Goal: Download file/media

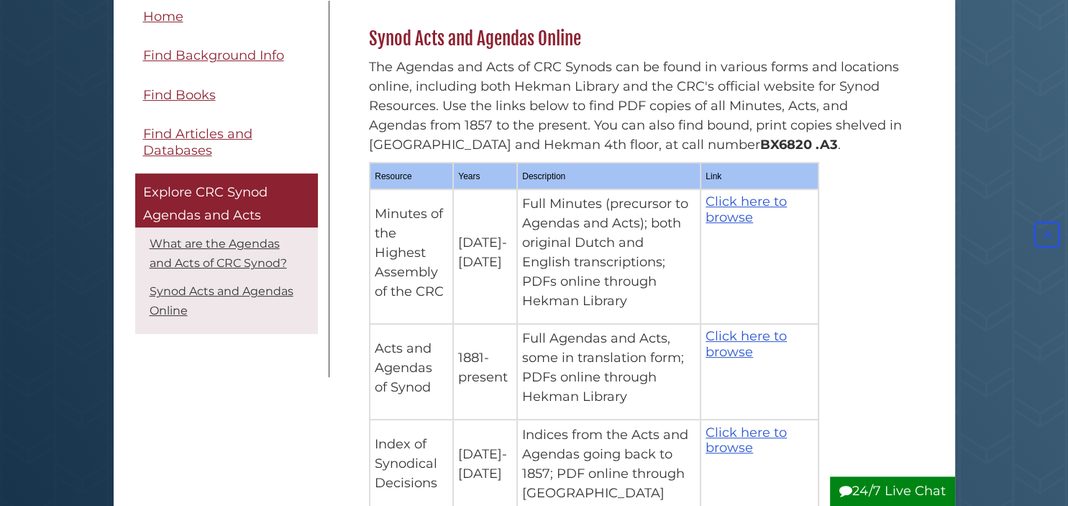
scroll to position [455, 0]
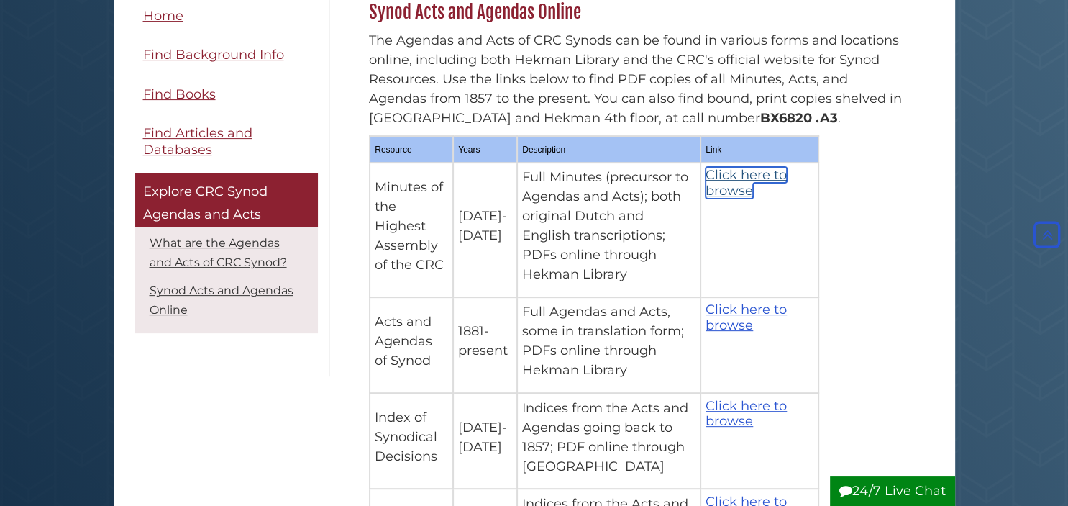
click at [745, 167] on link "Click here to browse" at bounding box center [746, 183] width 81 height 32
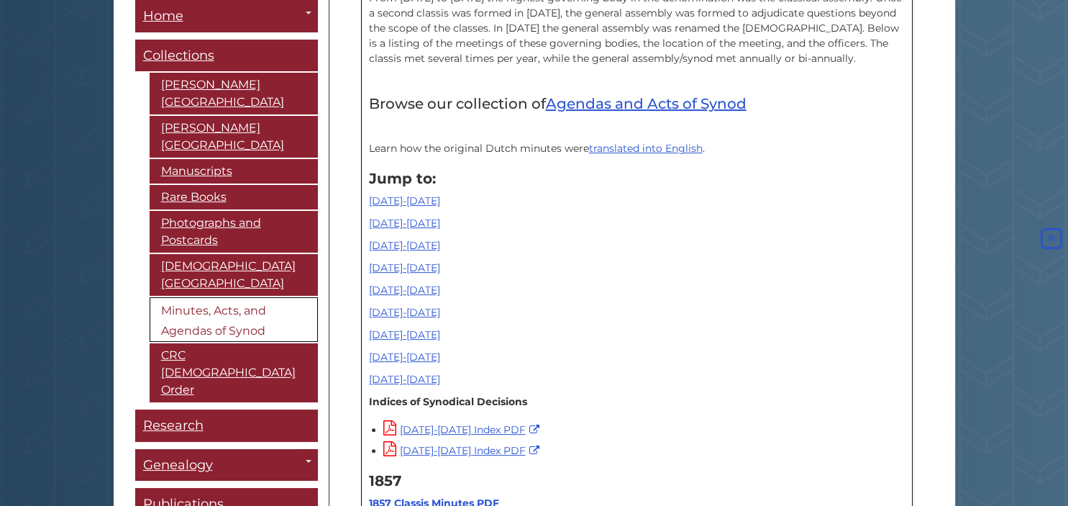
scroll to position [455, 0]
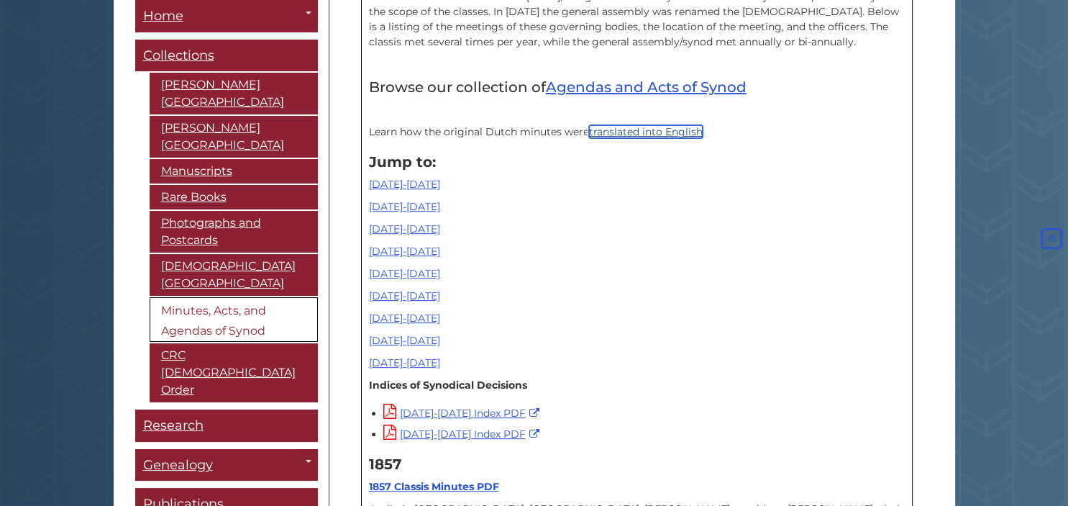
click at [643, 131] on link "translated into English" at bounding box center [646, 131] width 114 height 13
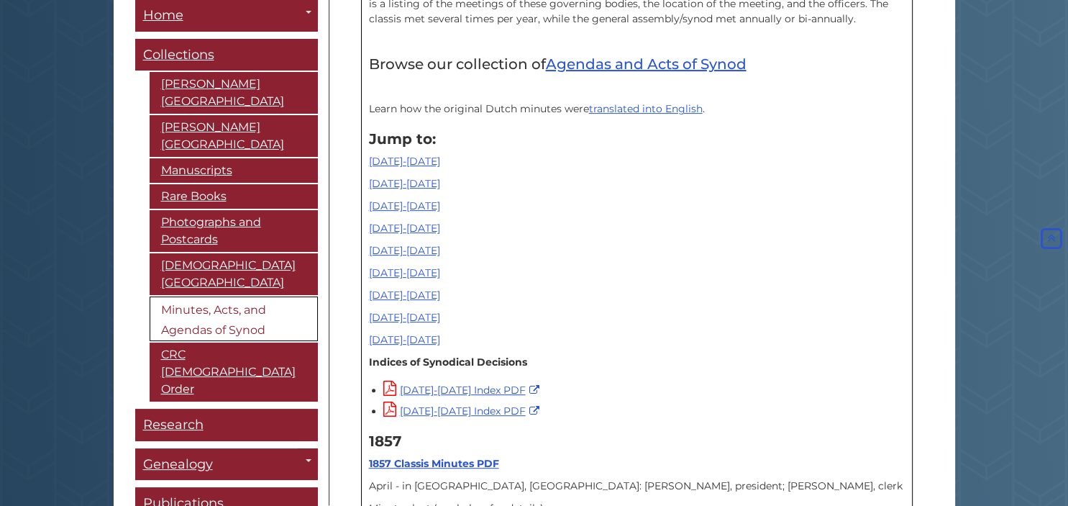
scroll to position [446, 0]
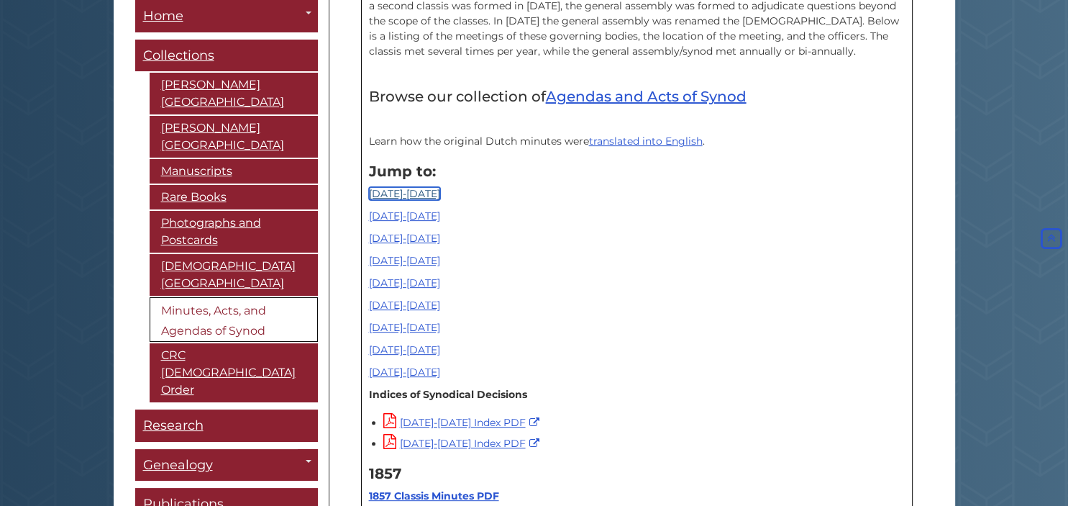
click at [400, 195] on link "[DATE]-[DATE]" at bounding box center [404, 193] width 71 height 13
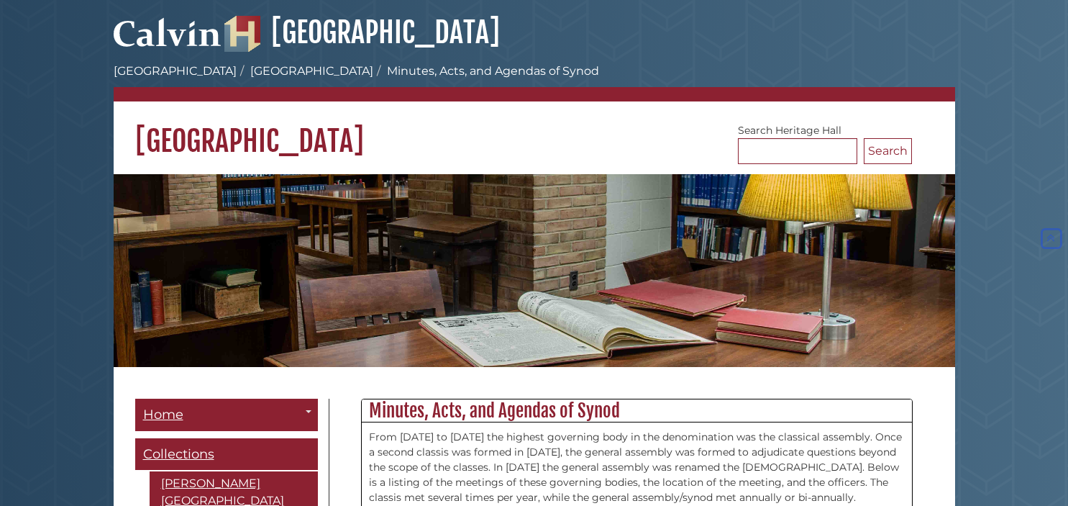
scroll to position [911, 0]
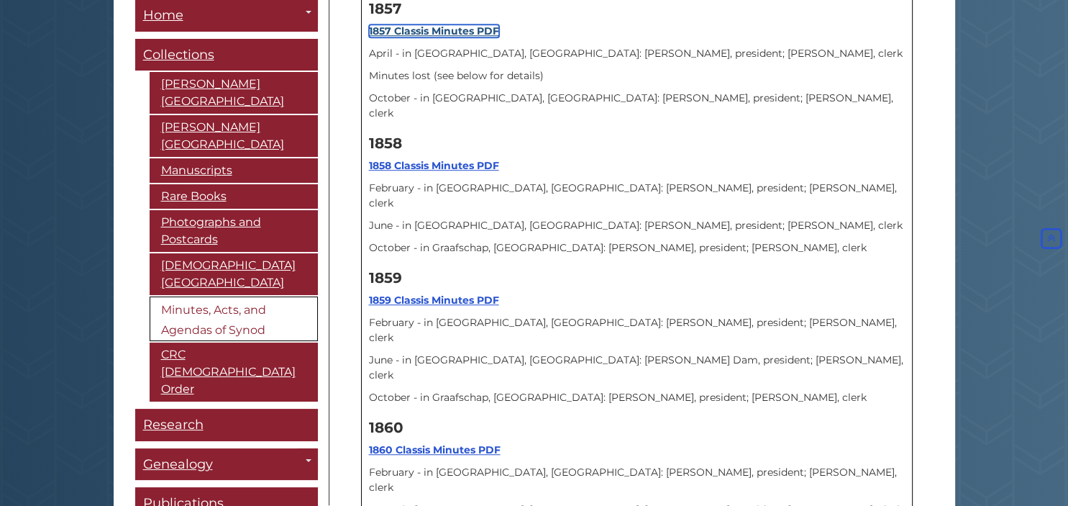
click at [450, 30] on b "1857 Classis Minutes PDF" at bounding box center [434, 30] width 130 height 13
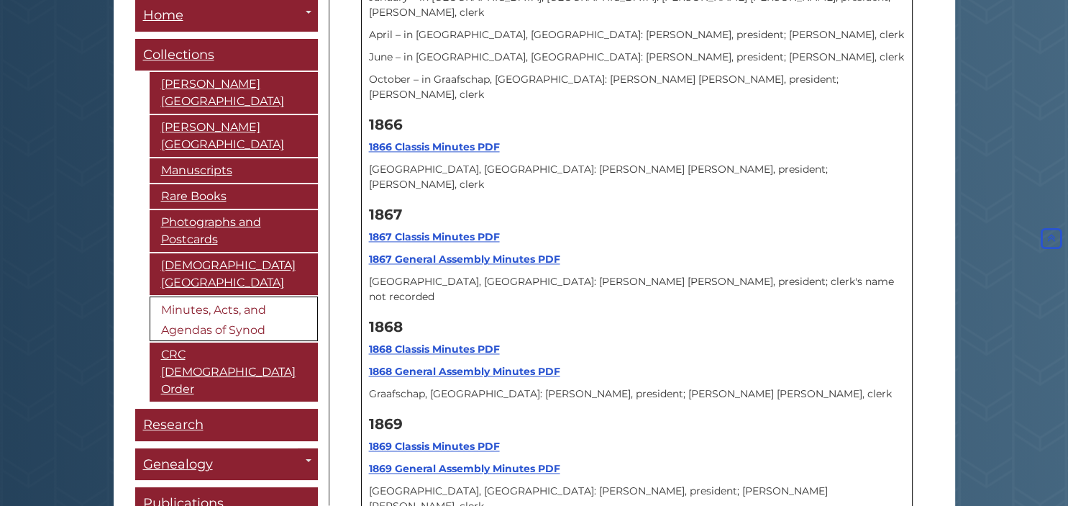
scroll to position [2202, 0]
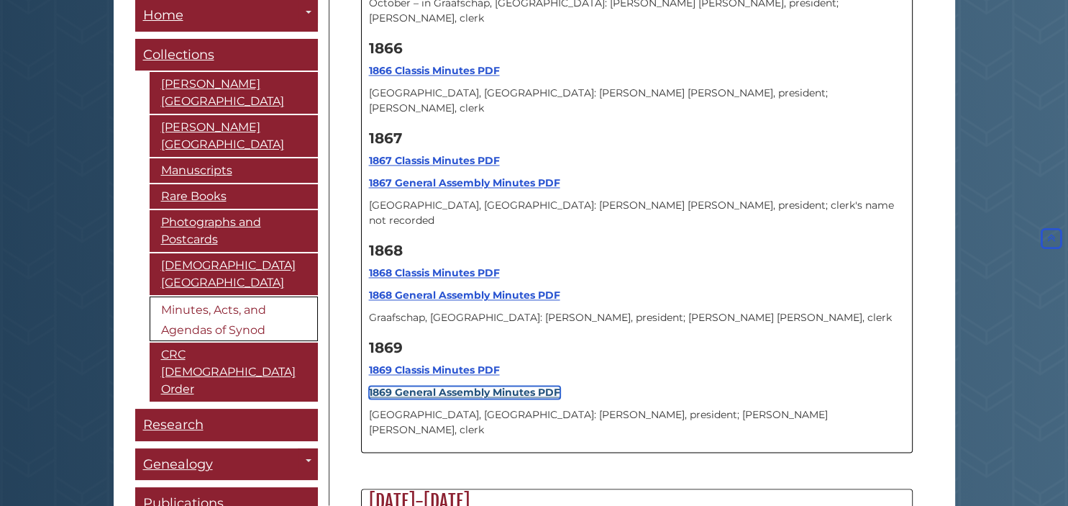
click at [447, 386] on strong "1869 General Assembly Minutes PDF" at bounding box center [464, 392] width 191 height 13
click at [441, 363] on strong "1869 Classis Minutes PDF" at bounding box center [434, 369] width 131 height 13
